Goal: Task Accomplishment & Management: Use online tool/utility

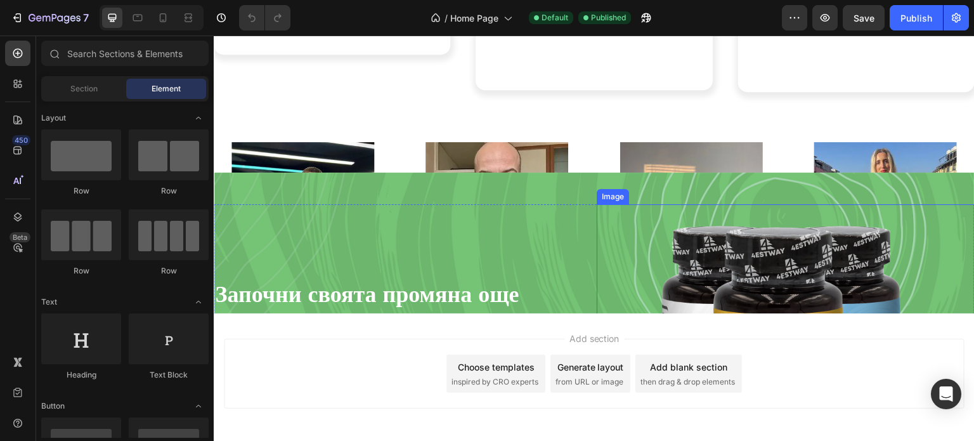
scroll to position [3673, 0]
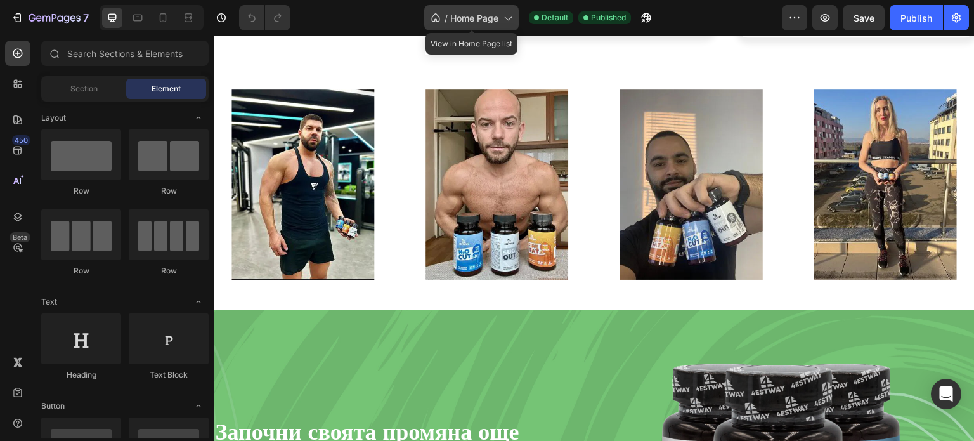
click at [505, 21] on icon at bounding box center [507, 17] width 13 height 13
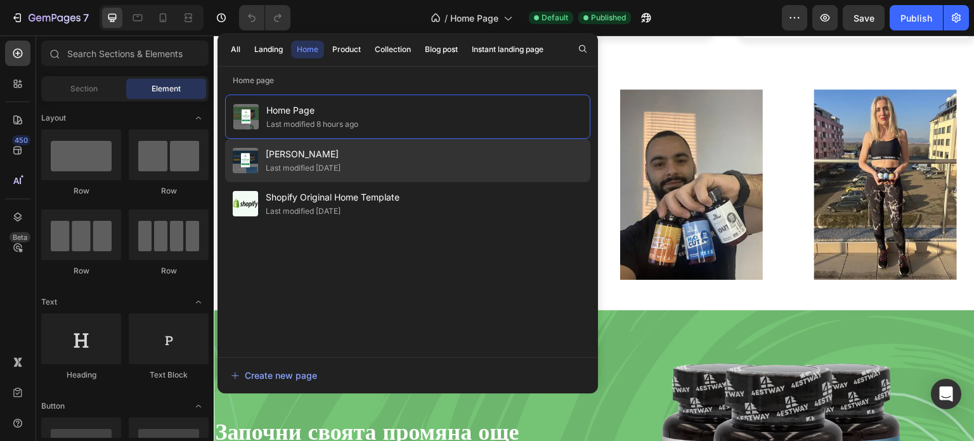
click at [312, 154] on span "[PERSON_NAME]" at bounding box center [303, 153] width 75 height 15
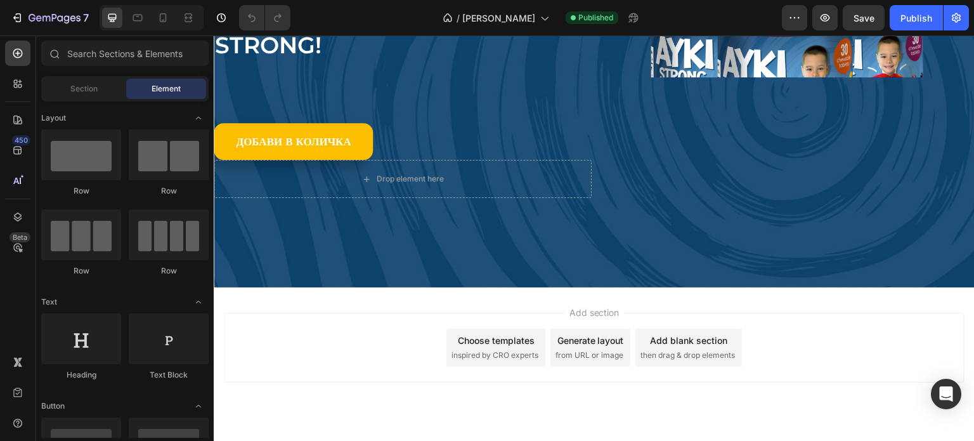
scroll to position [4504, 0]
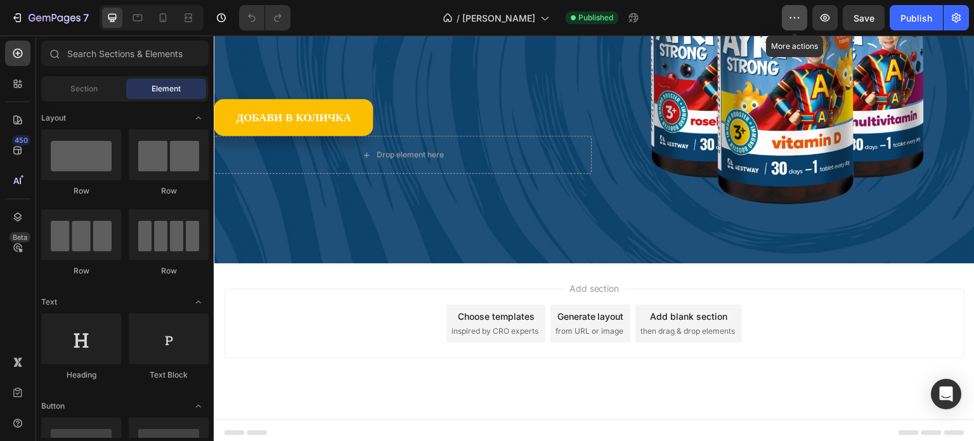
click at [788, 8] on button "button" at bounding box center [794, 17] width 25 height 25
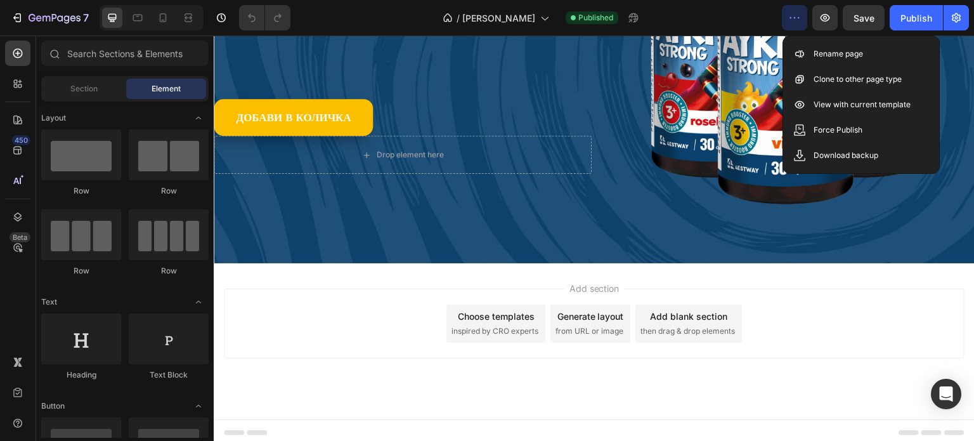
click at [783, 13] on button "button" at bounding box center [794, 17] width 25 height 25
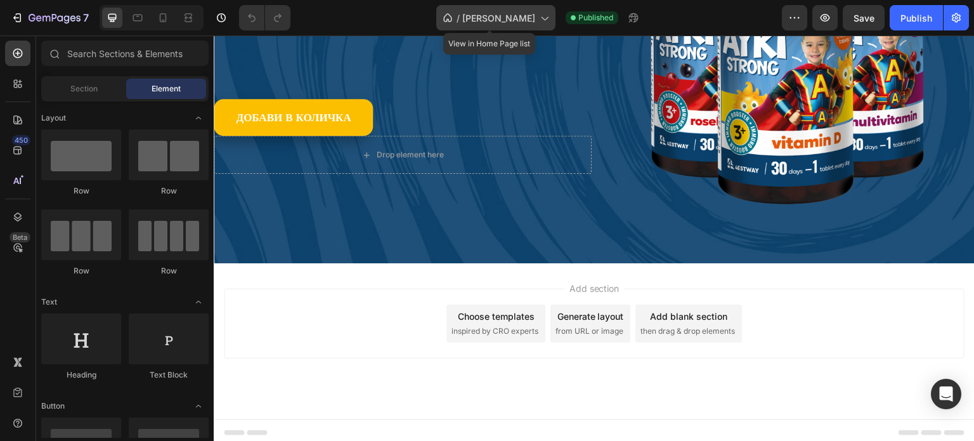
click at [532, 21] on div "/ [PERSON_NAME]" at bounding box center [495, 17] width 119 height 25
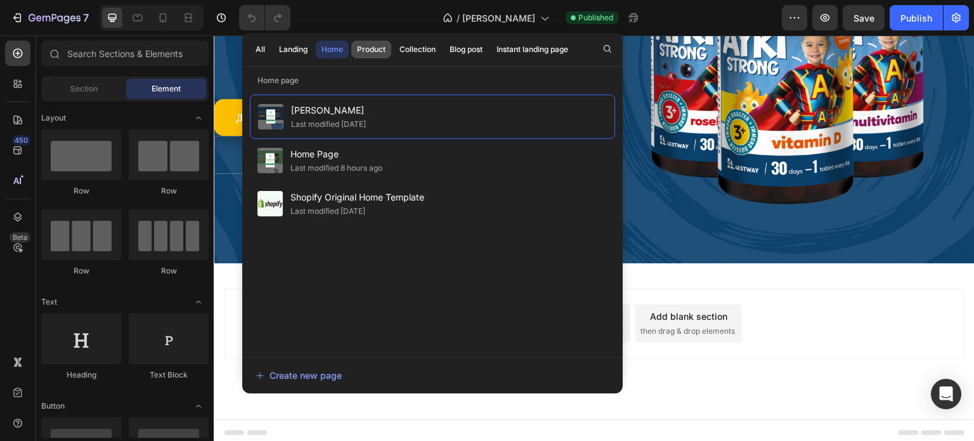
click at [383, 48] on div "Product" at bounding box center [371, 49] width 29 height 11
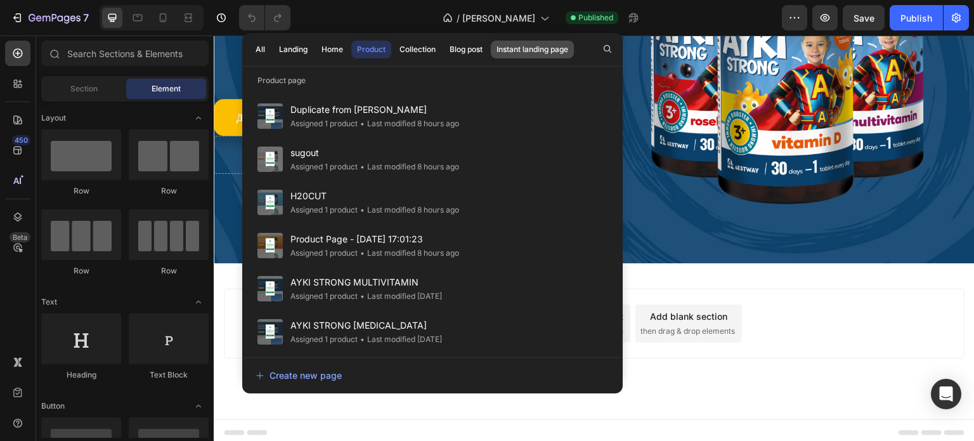
click at [535, 46] on div "Instant landing page" at bounding box center [532, 49] width 72 height 11
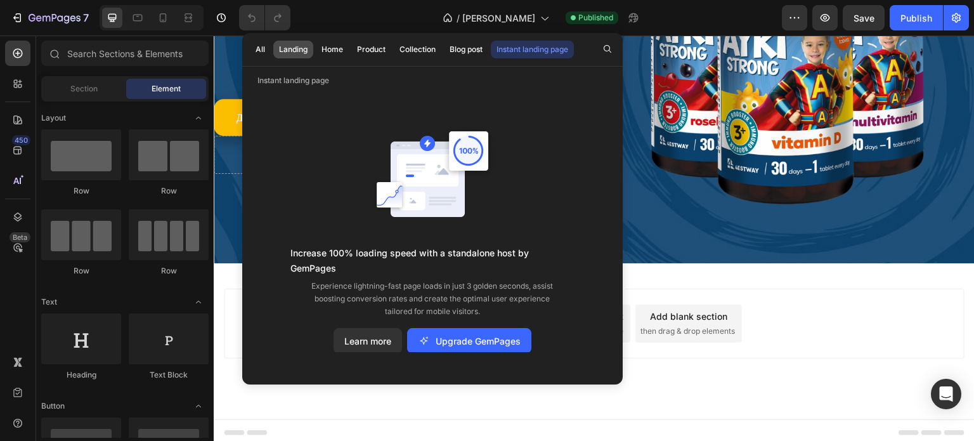
click at [275, 50] on button "Landing" at bounding box center [293, 50] width 40 height 18
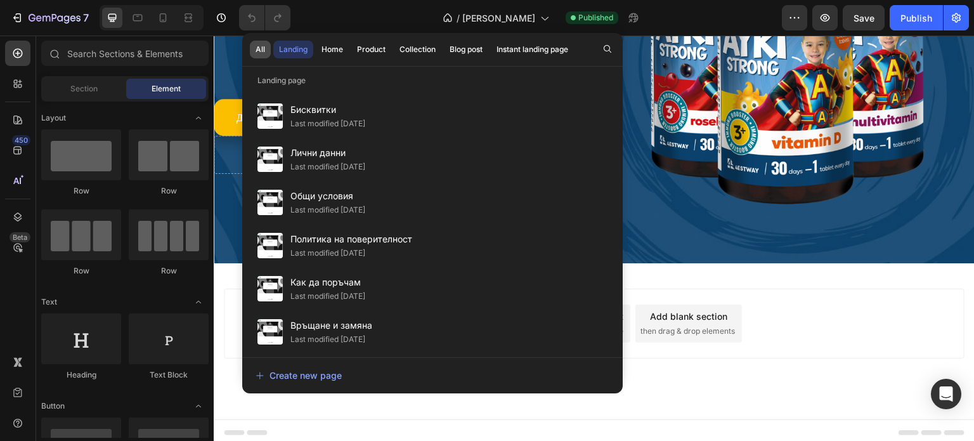
click at [261, 52] on div "All" at bounding box center [260, 49] width 10 height 11
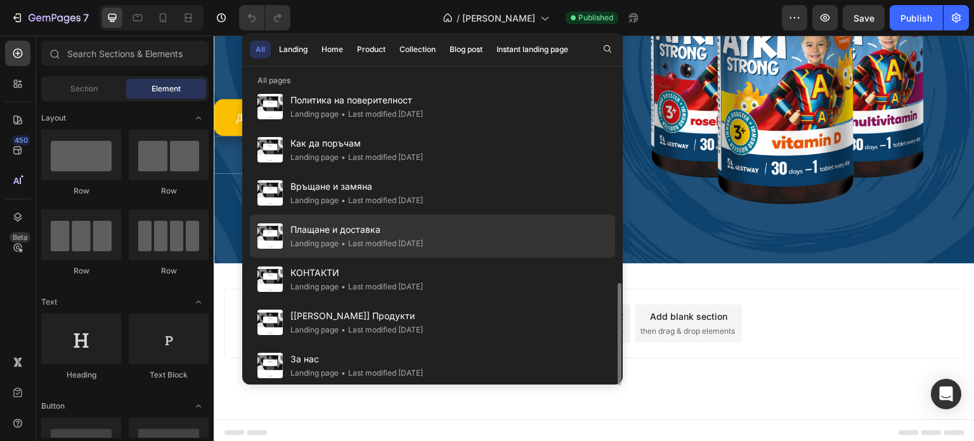
scroll to position [830, 0]
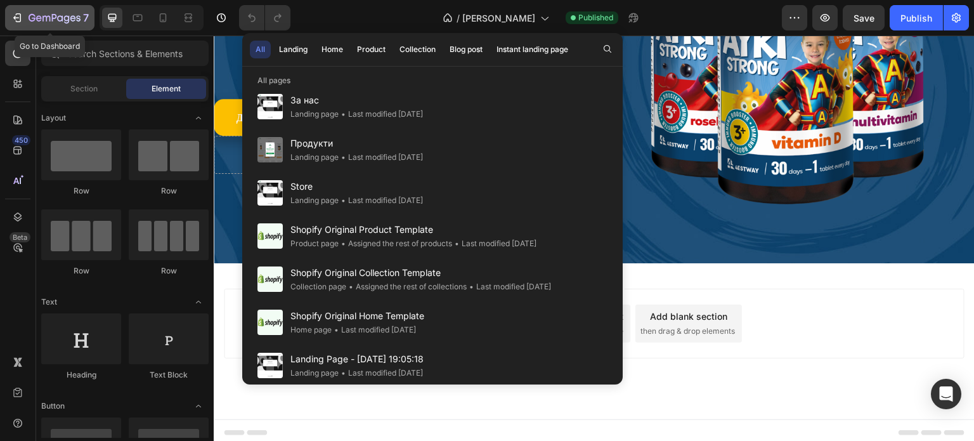
click at [45, 12] on div "7" at bounding box center [59, 17] width 60 height 15
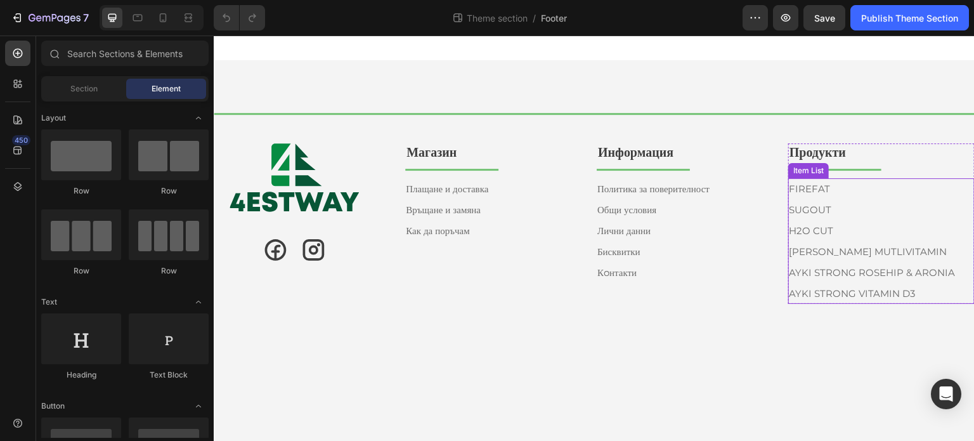
click at [961, 201] on div "FIREFAT SUGOUT H2O CUT AYKI STRONG MUTLIVITAMIN AYKI STRONG ROSEHIP & ARONIA ⁠⁠…" at bounding box center [875, 240] width 186 height 125
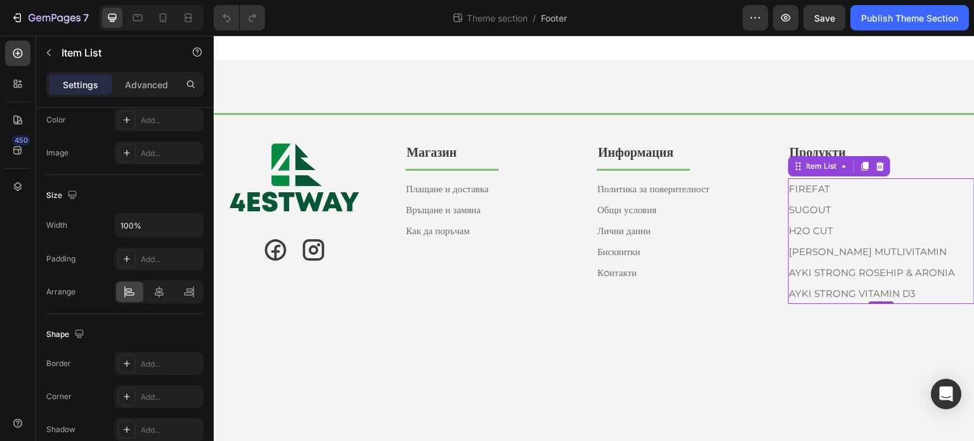
scroll to position [799, 0]
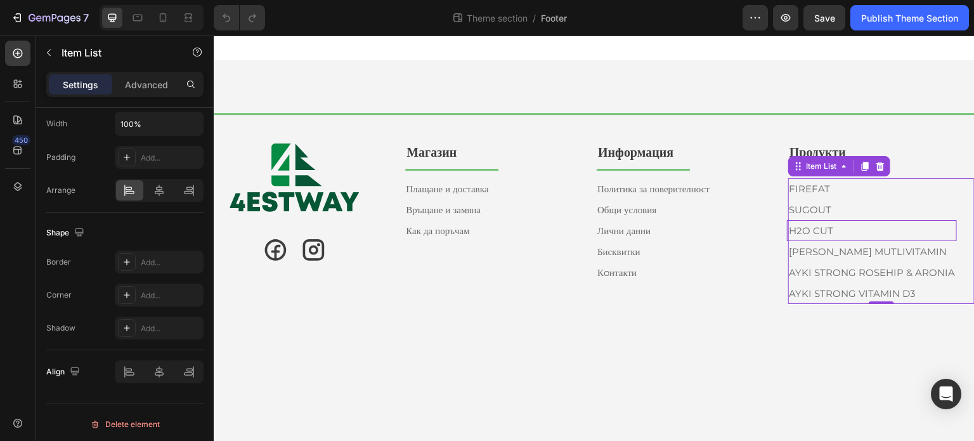
click at [838, 230] on p "H2O CUT" at bounding box center [871, 230] width 166 height 17
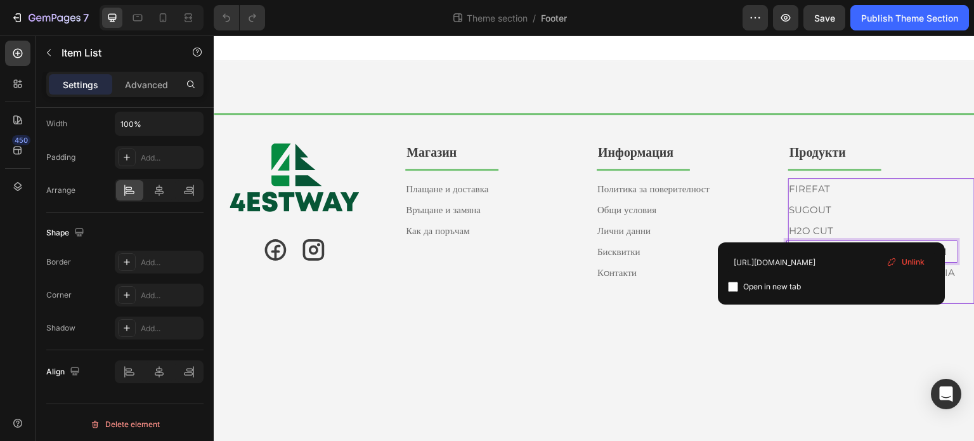
click at [949, 254] on p "AYKI STRONG MUTLIVITAMIN" at bounding box center [871, 251] width 166 height 17
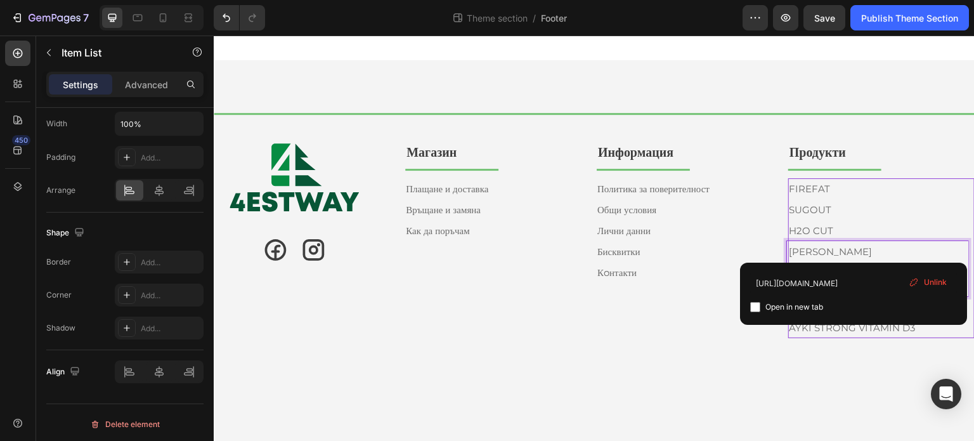
click at [933, 252] on p "AYKI STRONG MUTLIVITAMINhttps://www.4estway.com/products/ayki-strong-multivitam…" at bounding box center [876, 268] width 177 height 51
click at [942, 250] on p "AYKI STRONG MUTLIVITAMINhttps://www.4estway.com/products/ayki-strong-multivitam…" at bounding box center [876, 268] width 177 height 51
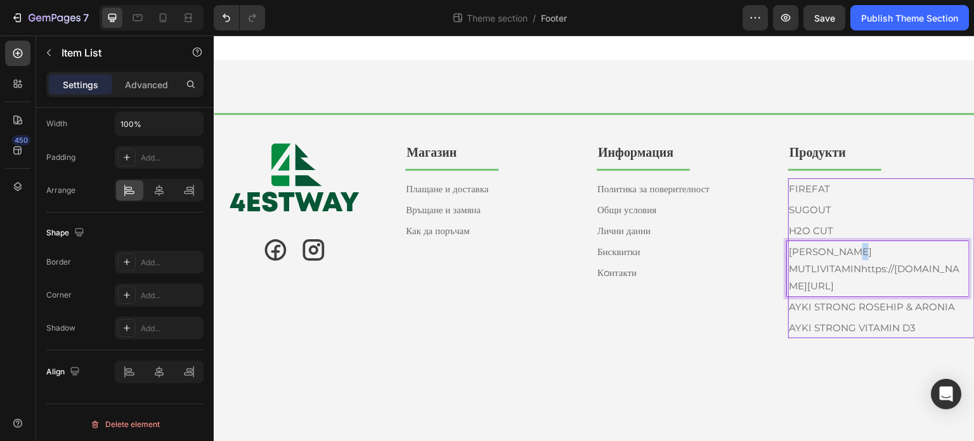
click at [942, 250] on p "AYKI STRONG MUTLIVITAMINhttps://www.4estway.com/products/ayki-strong-multivitam…" at bounding box center [876, 268] width 177 height 51
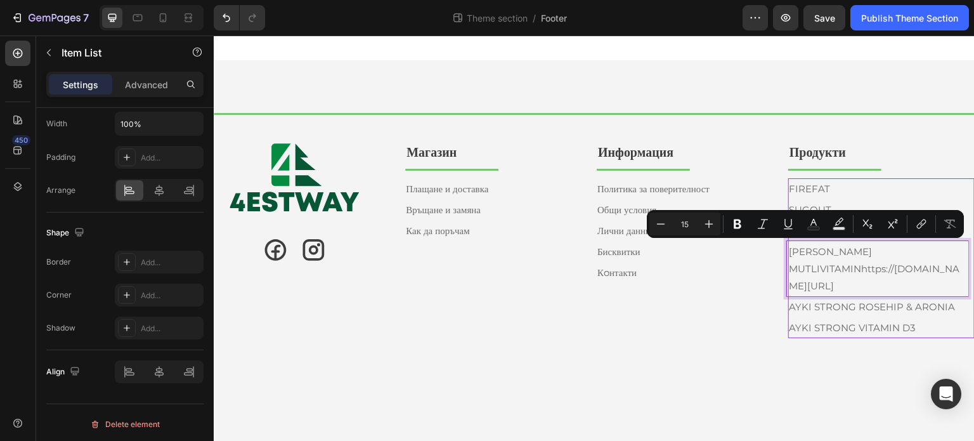
click at [907, 294] on p "AYKI STRONG MUTLIVITAMINhttps://www.4estway.com/products/ayki-strong-multivitam…" at bounding box center [876, 268] width 177 height 51
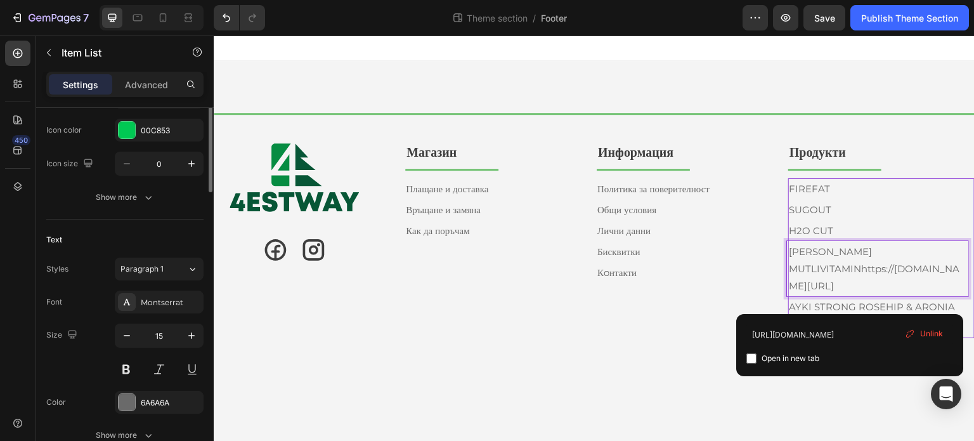
scroll to position [0, 0]
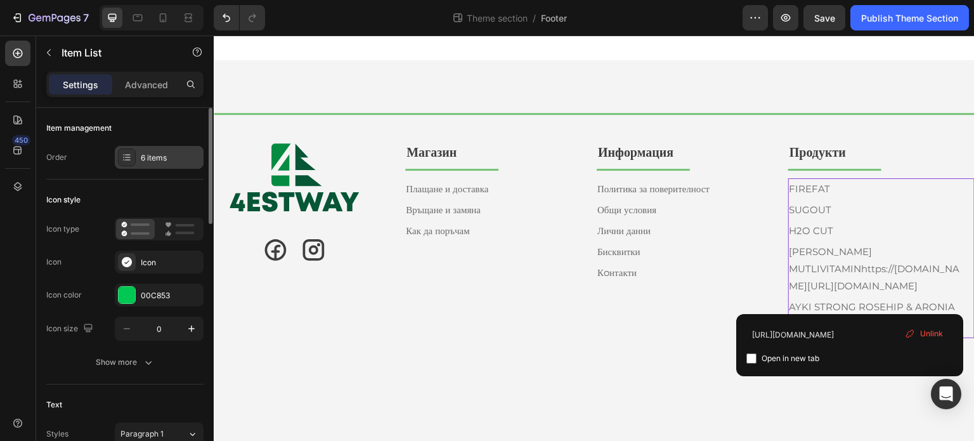
click at [155, 153] on div "6 items" at bounding box center [171, 157] width 60 height 11
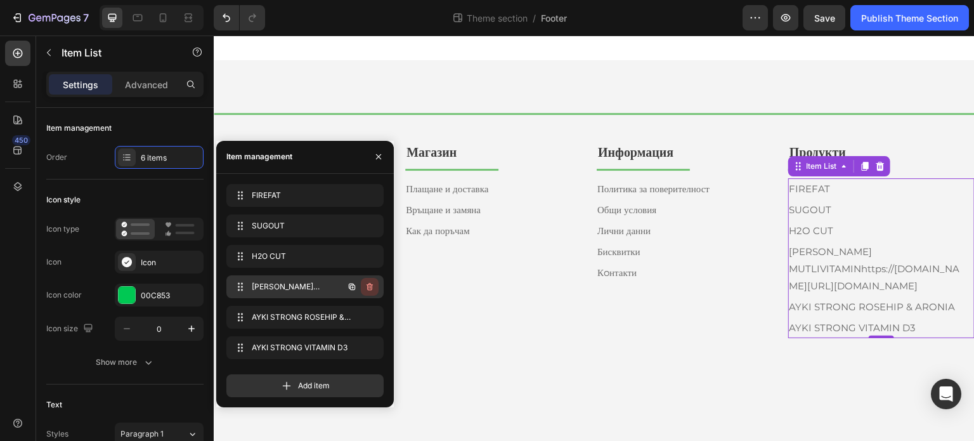
click at [368, 287] on icon "button" at bounding box center [368, 286] width 1 height 3
click at [368, 287] on div "Delete" at bounding box center [360, 286] width 23 height 11
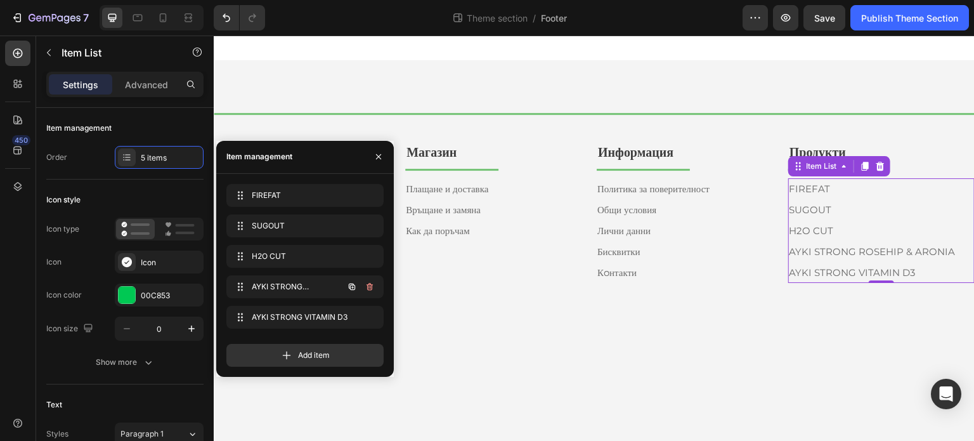
click at [368, 287] on icon "button" at bounding box center [368, 286] width 1 height 3
click at [368, 287] on div "Delete" at bounding box center [360, 286] width 23 height 11
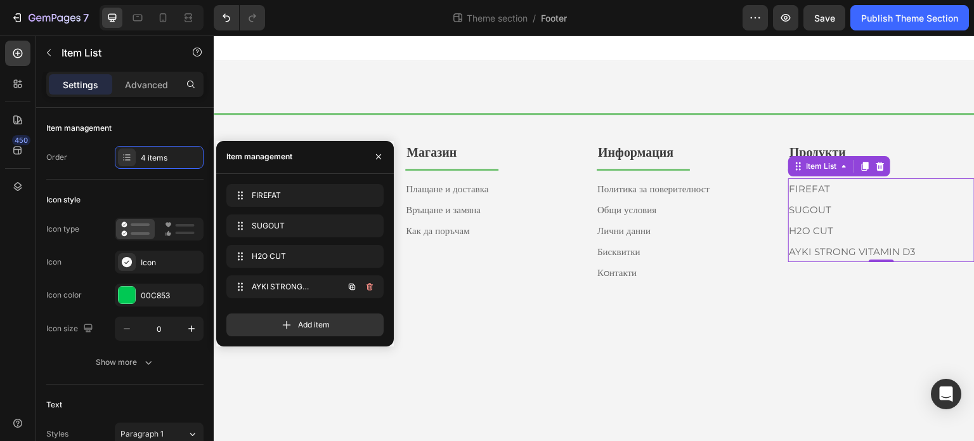
click at [368, 287] on icon "button" at bounding box center [368, 286] width 1 height 3
click at [368, 287] on div "Delete" at bounding box center [360, 286] width 23 height 11
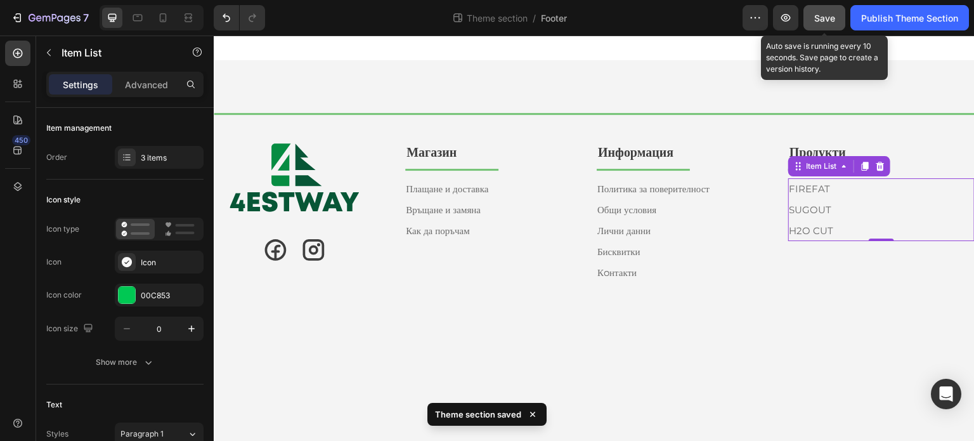
click at [832, 20] on span "Save" at bounding box center [824, 18] width 21 height 11
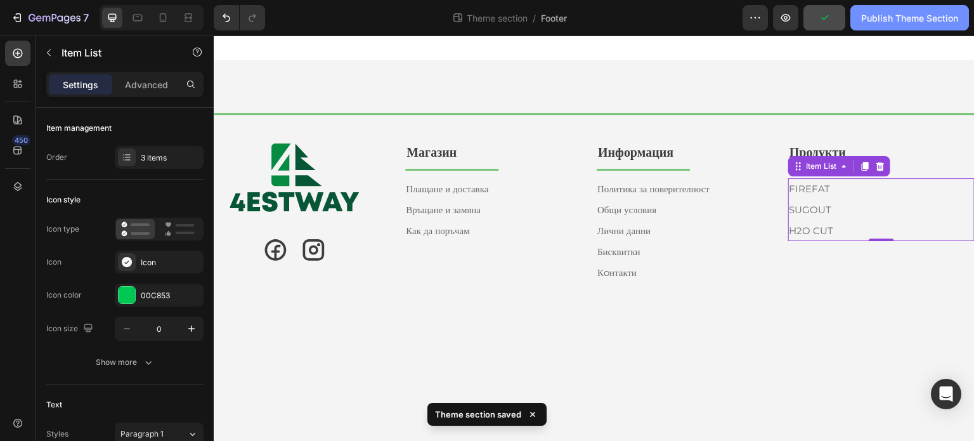
click at [867, 20] on div "Publish Theme Section" at bounding box center [909, 17] width 97 height 13
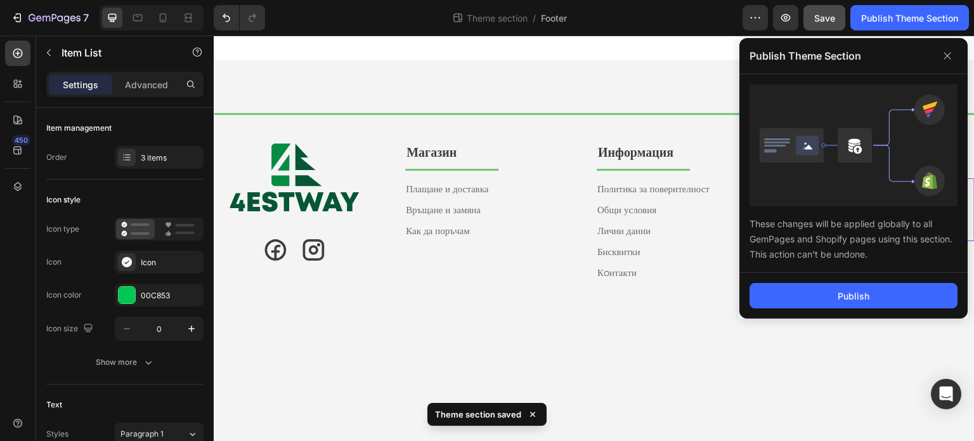
click at [788, 278] on div "Publish" at bounding box center [853, 296] width 228 height 46
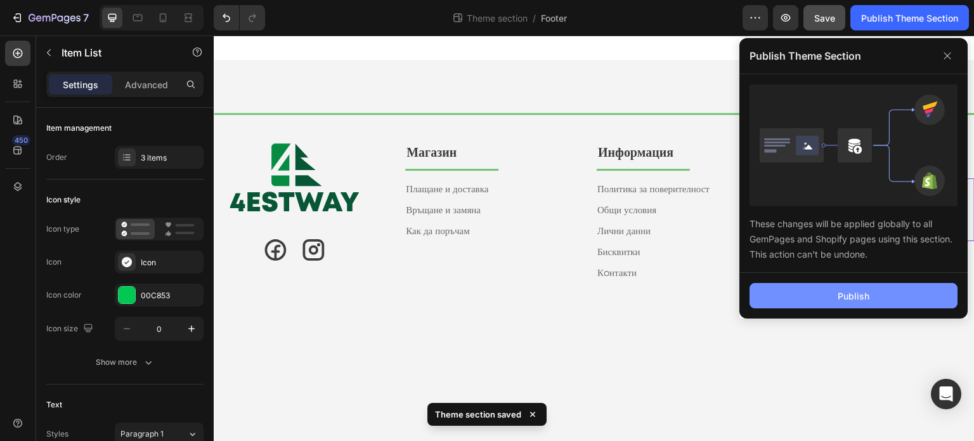
click at [787, 283] on button "Publish" at bounding box center [853, 295] width 208 height 25
